Goal: Find specific page/section: Find specific page/section

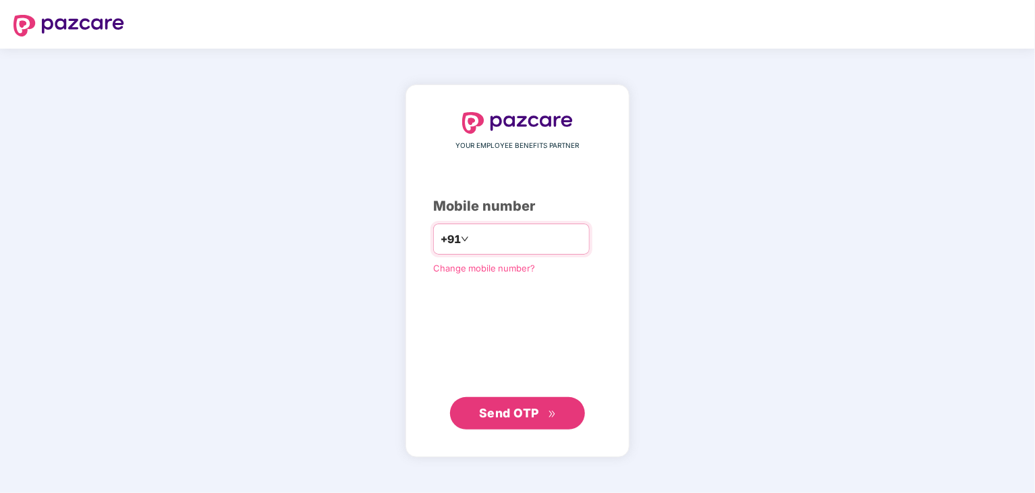
type input "**********"
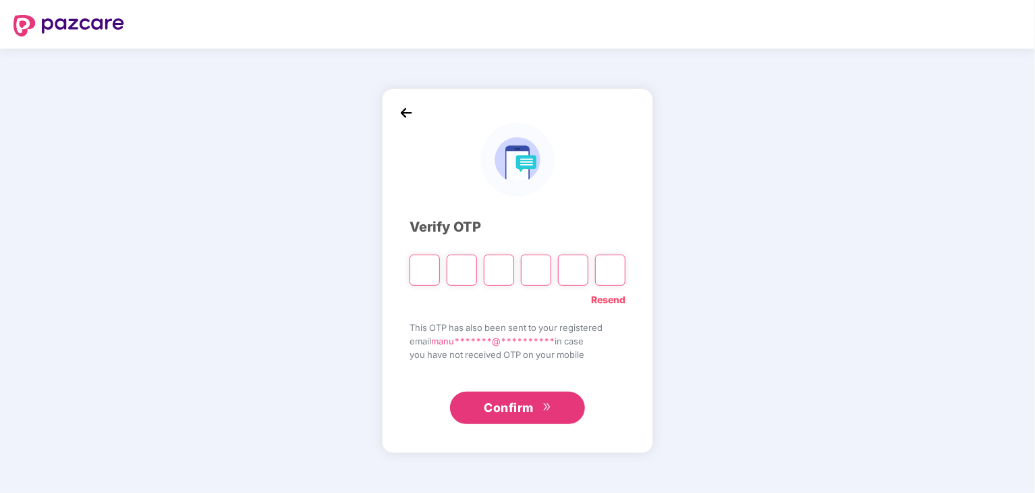
click at [426, 276] on input "Please enter verification code. Digit 1" at bounding box center [425, 269] width 30 height 31
type input "*"
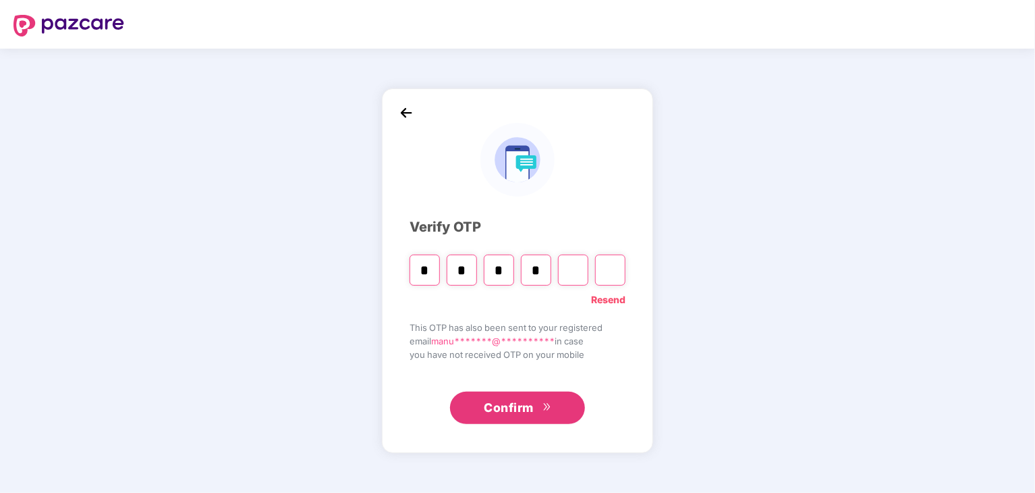
type input "*"
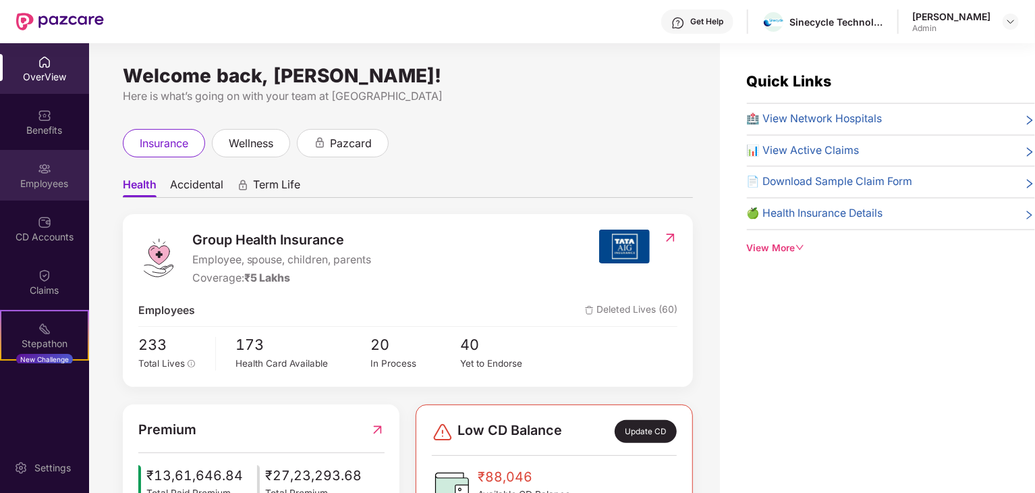
click at [46, 173] on img at bounding box center [44, 168] width 13 height 13
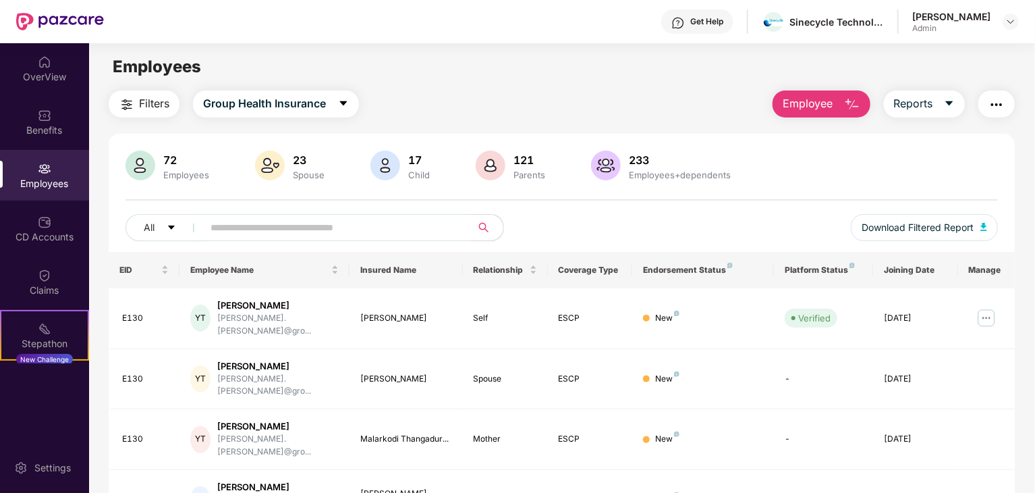
click at [267, 225] on input "text" at bounding box center [332, 227] width 242 height 20
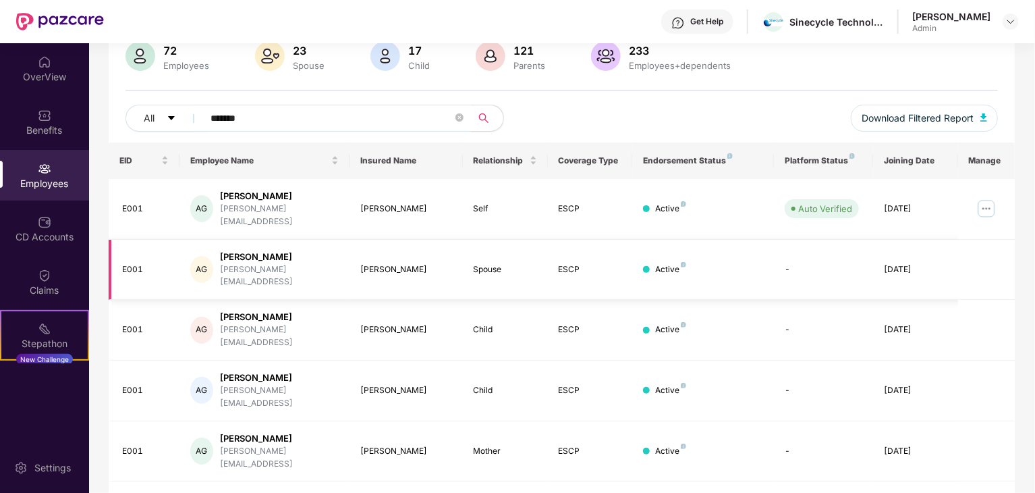
scroll to position [111, 0]
type input "*******"
drag, startPoint x: 426, startPoint y: 349, endPoint x: 355, endPoint y: 351, distance: 70.9
click at [355, 359] on td "[PERSON_NAME]" at bounding box center [406, 389] width 113 height 61
copy div "[PERSON_NAME]"
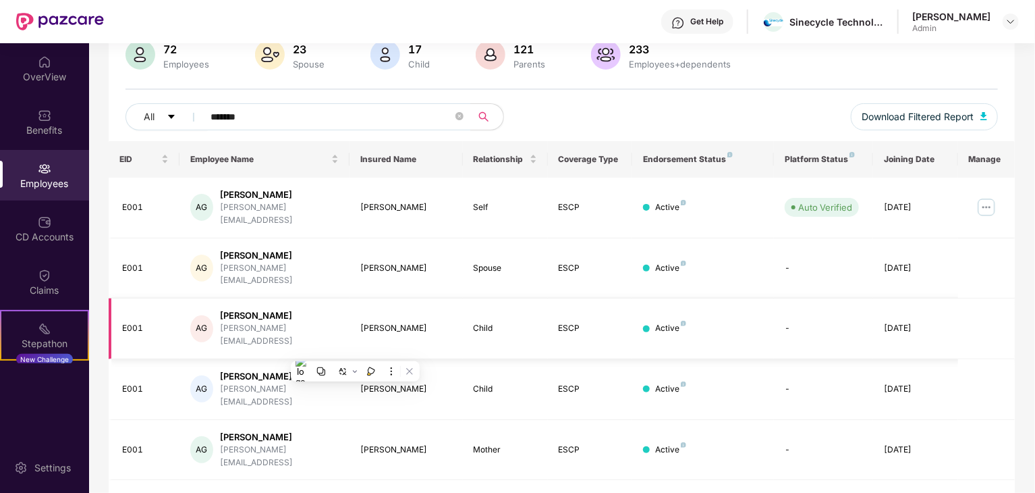
drag, startPoint x: 428, startPoint y: 298, endPoint x: 355, endPoint y: 298, distance: 72.9
click at [355, 298] on td "[PERSON_NAME]" at bounding box center [406, 328] width 113 height 61
copy div "[PERSON_NAME]"
click at [317, 252] on div "[PERSON_NAME] Gopalan [EMAIL_ADDRESS]" at bounding box center [264, 268] width 148 height 38
click at [414, 262] on div "[PERSON_NAME]" at bounding box center [406, 268] width 92 height 13
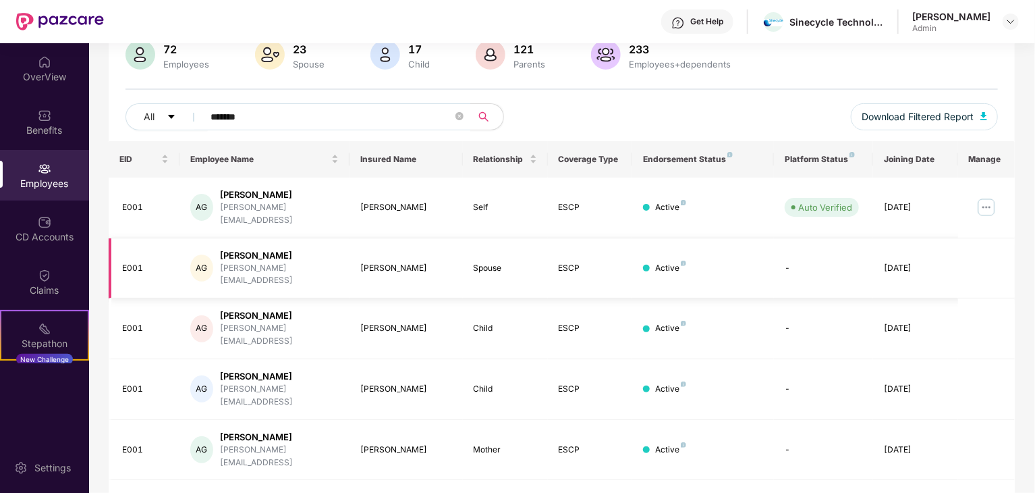
click at [966, 251] on td at bounding box center [986, 268] width 57 height 61
click at [250, 262] on div "[PERSON_NAME][EMAIL_ADDRESS]" at bounding box center [279, 275] width 119 height 26
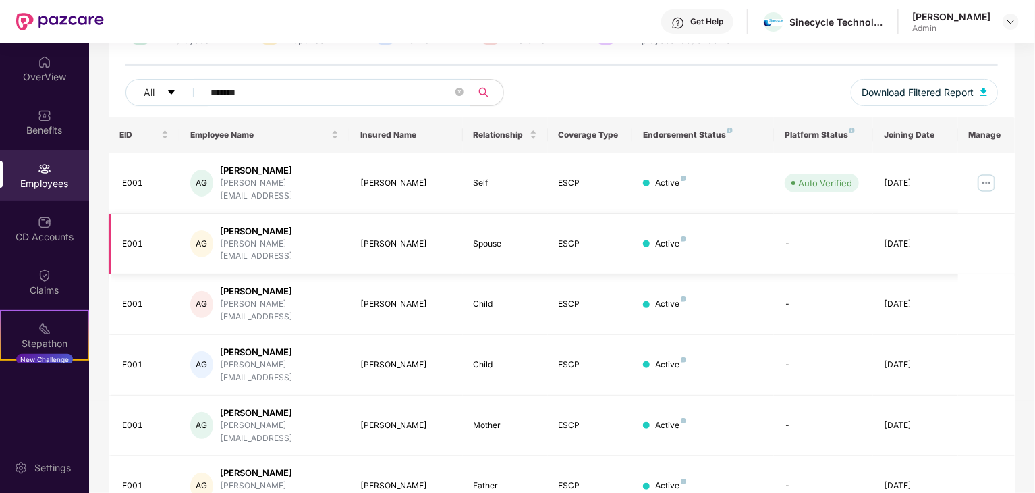
scroll to position [138, 0]
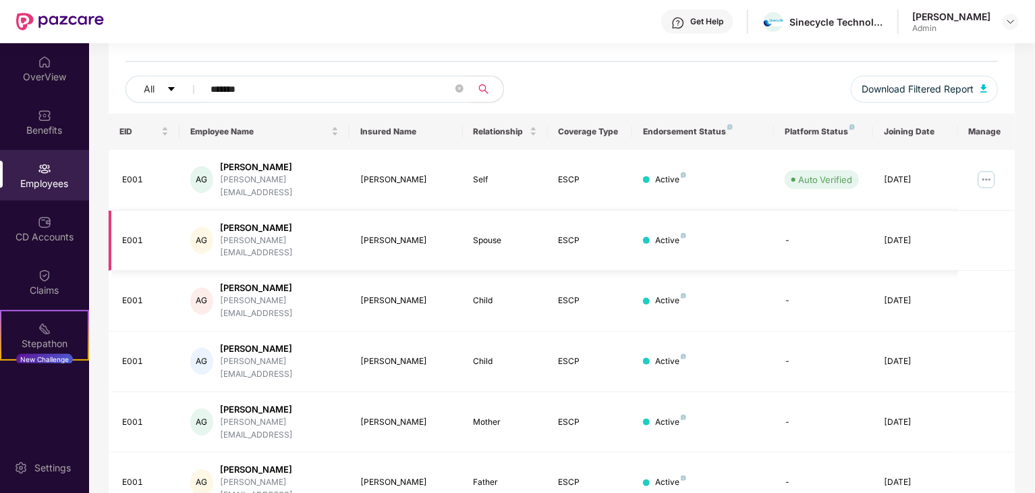
click at [929, 234] on div "[DATE]" at bounding box center [915, 240] width 63 height 13
click at [642, 219] on td "Active" at bounding box center [703, 241] width 142 height 61
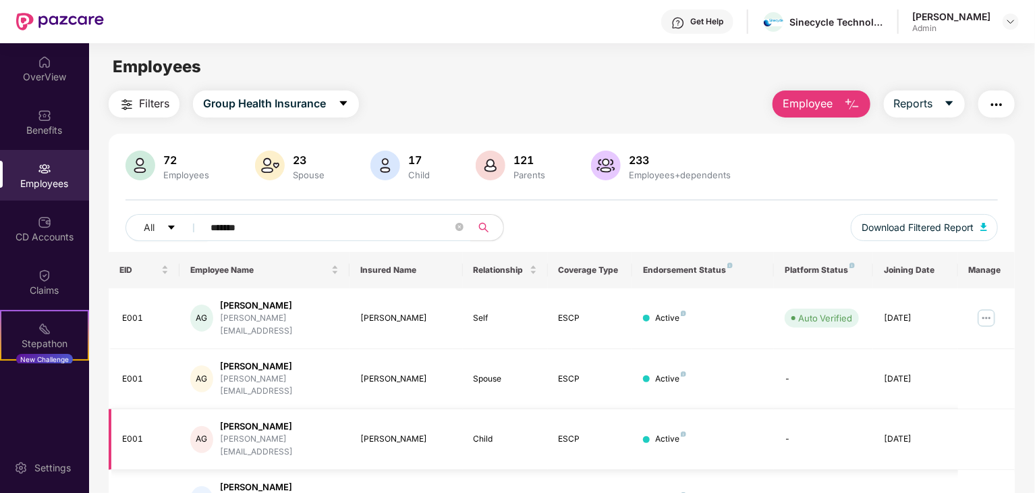
scroll to position [82, 0]
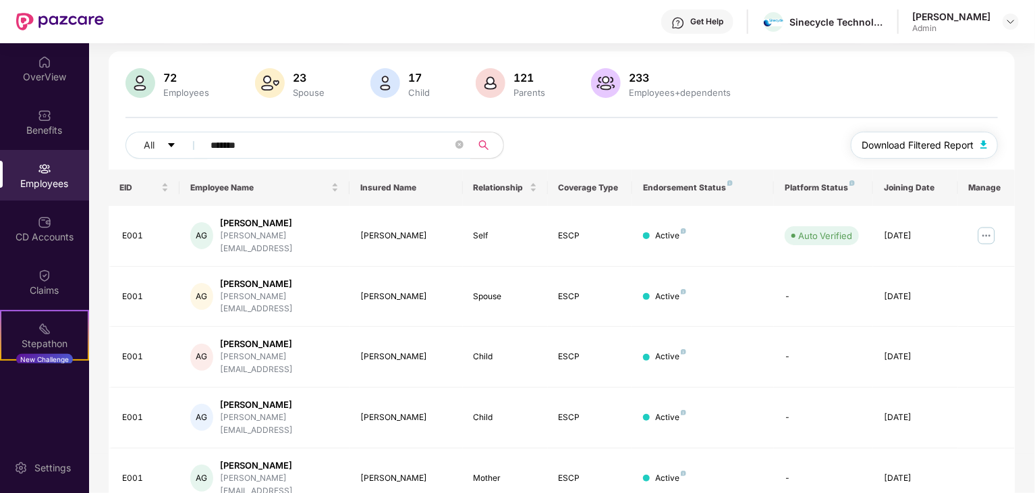
click at [964, 146] on span "Download Filtered Report" at bounding box center [918, 145] width 112 height 15
